Goal: Check status: Check status

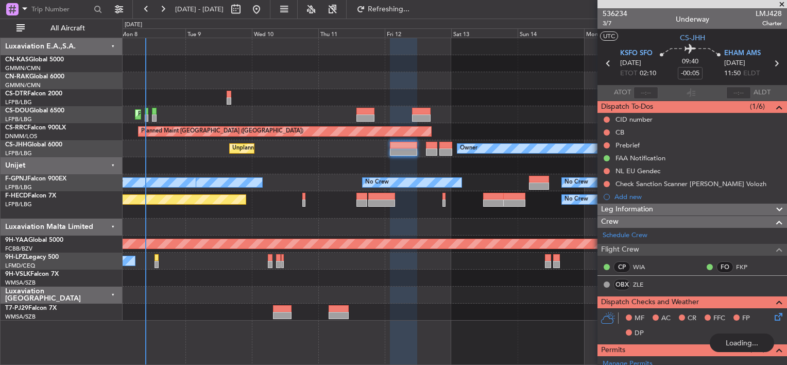
click at [480, 117] on div "Planned Maint [GEOGRAPHIC_DATA] ([GEOGRAPHIC_DATA]) Planned Maint [GEOGRAPHIC_D…" at bounding box center [455, 179] width 664 height 282
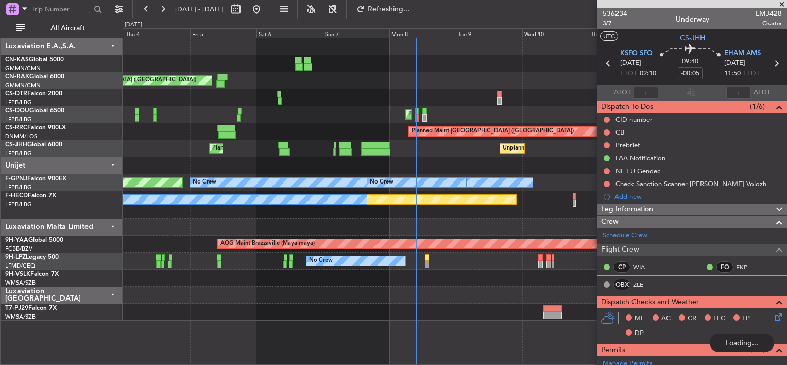
click at [449, 125] on div "Unplanned Maint [GEOGRAPHIC_DATA] ([GEOGRAPHIC_DATA]) Planned Maint [GEOGRAPHIC…" at bounding box center [455, 179] width 664 height 282
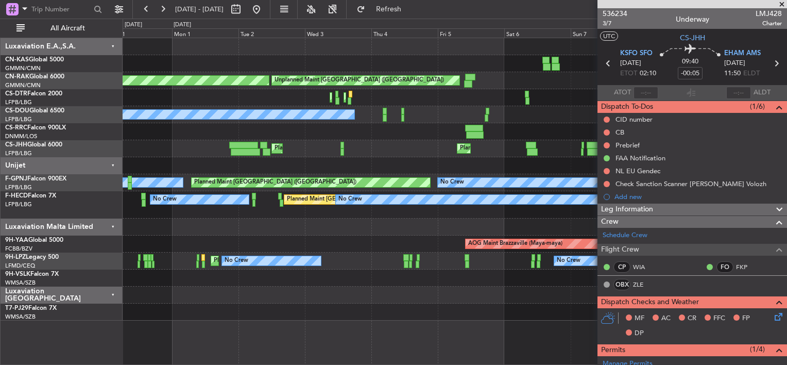
click at [462, 157] on div "Unplanned Maint [GEOGRAPHIC_DATA] ([GEOGRAPHIC_DATA]) Planned Maint [GEOGRAPHIC…" at bounding box center [393, 192] width 787 height 346
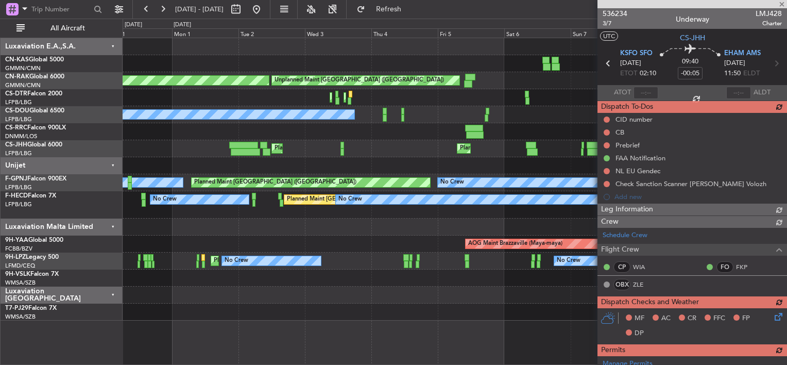
click at [377, 162] on div "Unplanned Maint [GEOGRAPHIC_DATA] ([GEOGRAPHIC_DATA]) Planned Maint [GEOGRAPHIC…" at bounding box center [455, 179] width 664 height 282
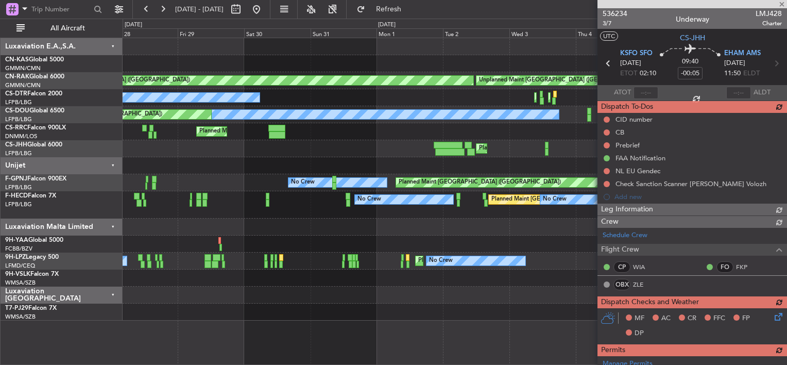
click at [490, 169] on div at bounding box center [455, 165] width 664 height 17
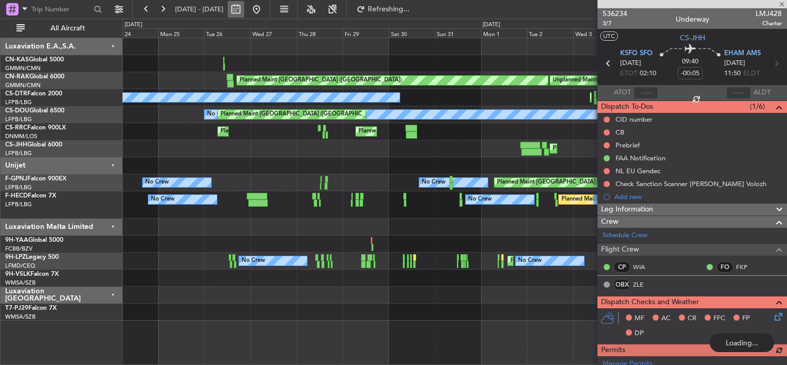
click at [244, 10] on button at bounding box center [236, 9] width 16 height 16
select select "8"
select select "2025"
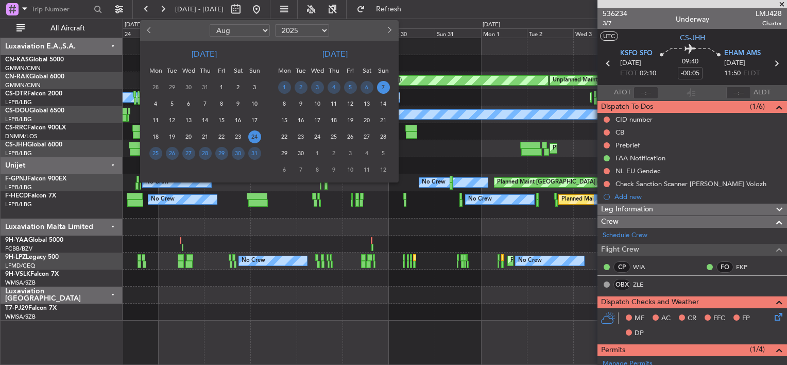
click at [149, 26] on button "Previous month" at bounding box center [149, 30] width 11 height 16
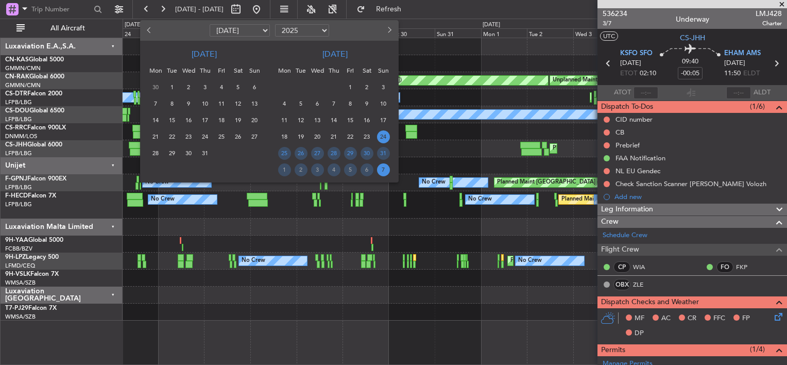
click at [149, 26] on button "Previous month" at bounding box center [149, 30] width 11 height 16
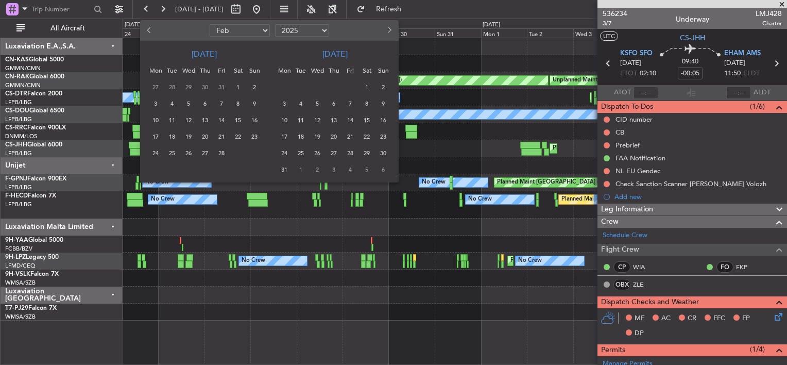
click at [150, 26] on button "Previous month" at bounding box center [149, 30] width 11 height 16
select select "1"
click at [188, 86] on span "1" at bounding box center [188, 87] width 13 height 13
click at [218, 149] on span "31" at bounding box center [221, 153] width 13 height 13
click at [192, 89] on span "1" at bounding box center [188, 87] width 13 height 13
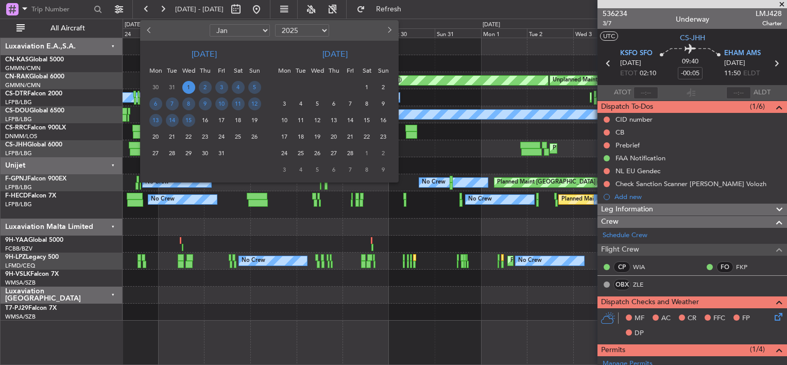
click at [260, 120] on span "19" at bounding box center [254, 120] width 13 height 13
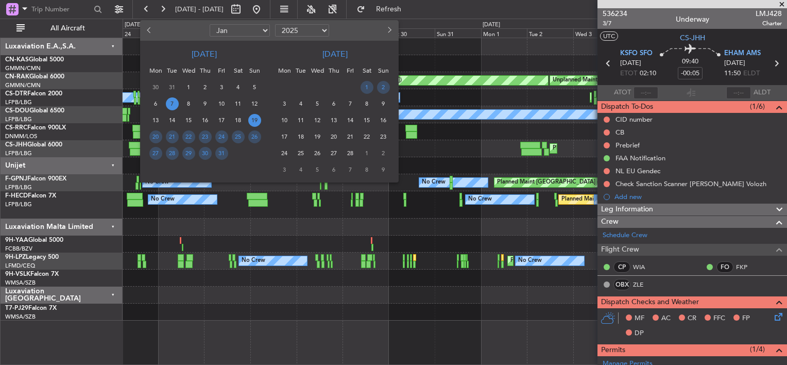
click at [169, 99] on span "7" at bounding box center [172, 103] width 13 height 13
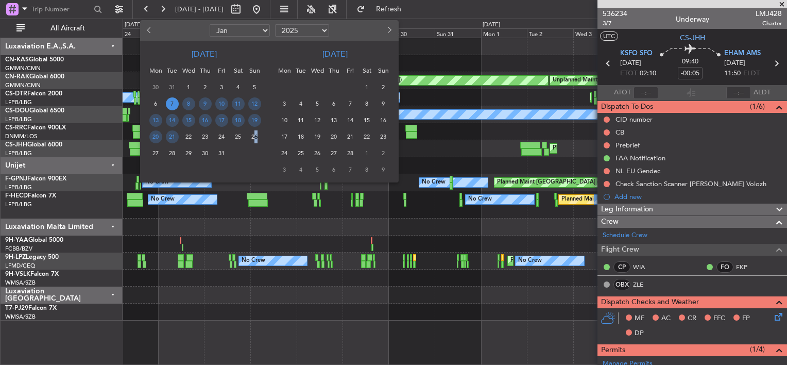
click at [253, 134] on span "26" at bounding box center [254, 136] width 13 height 13
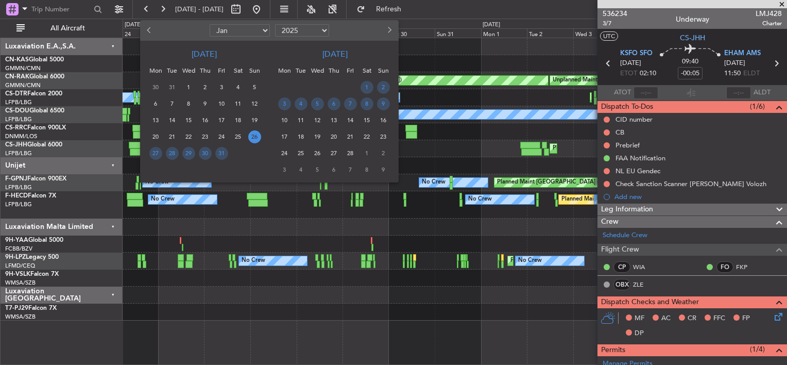
drag, startPoint x: 253, startPoint y: 134, endPoint x: 211, endPoint y: 107, distance: 50.3
click at [211, 107] on div "9" at bounding box center [205, 103] width 16 height 16
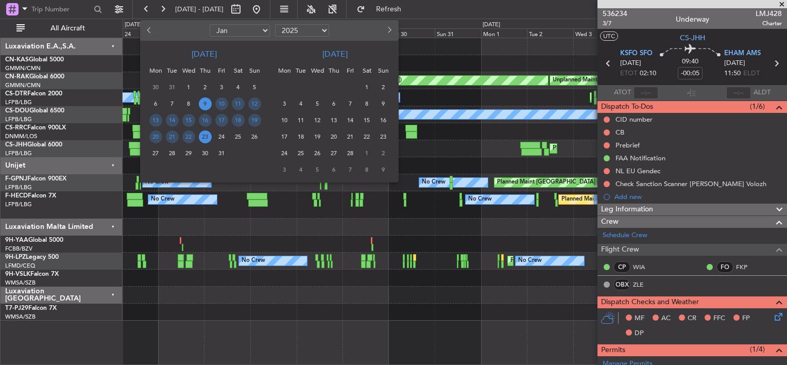
click at [203, 136] on span "23" at bounding box center [205, 136] width 13 height 13
